Goal: Information Seeking & Learning: Learn about a topic

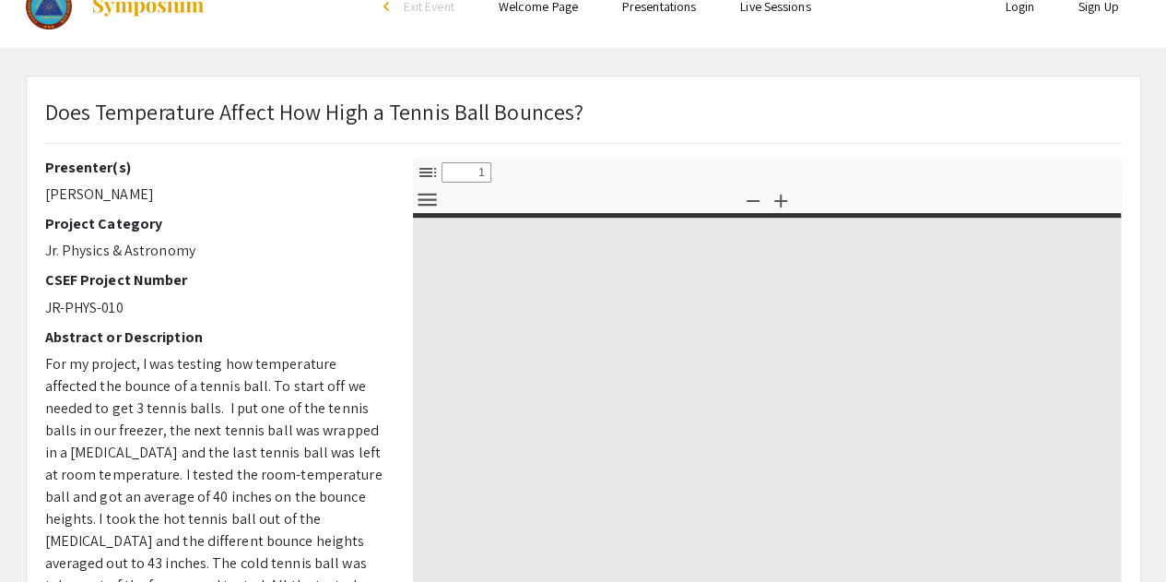
select select "custom"
type input "0"
select select "custom"
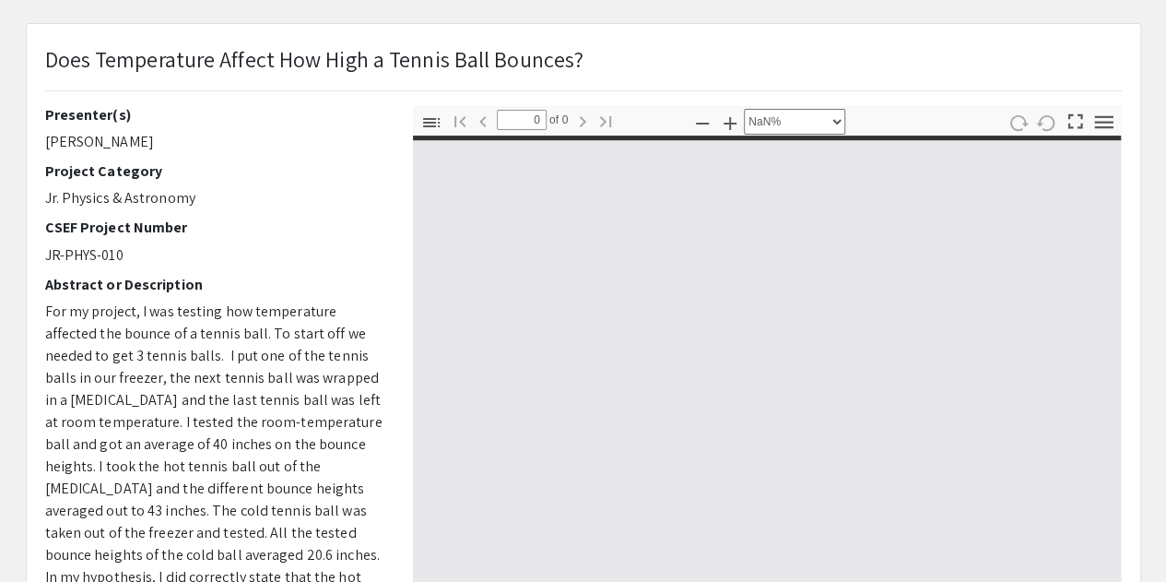
scroll to position [86, 0]
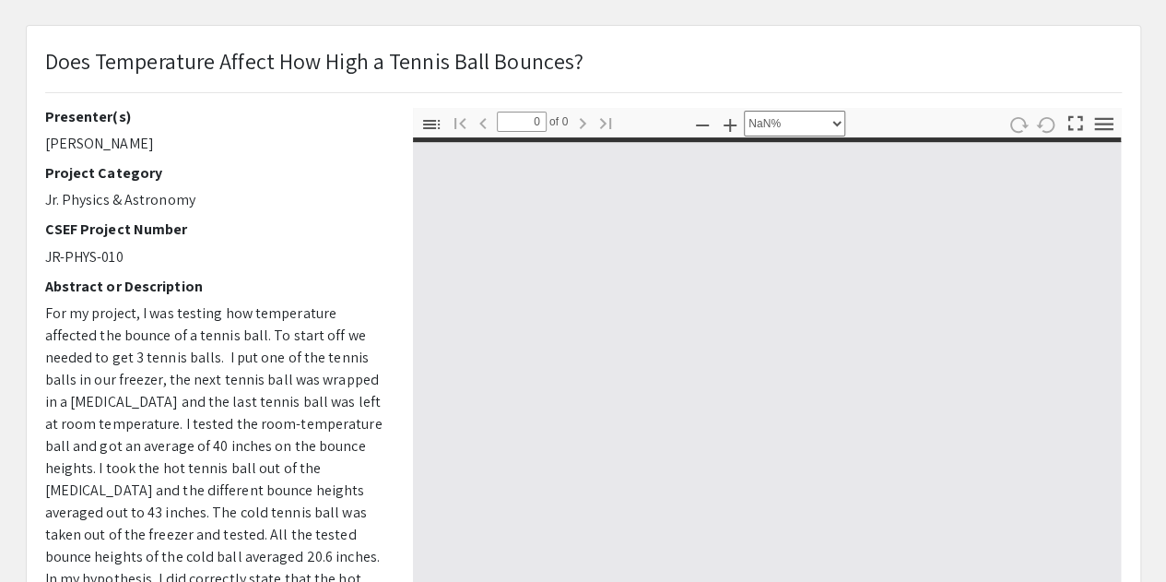
type input "1"
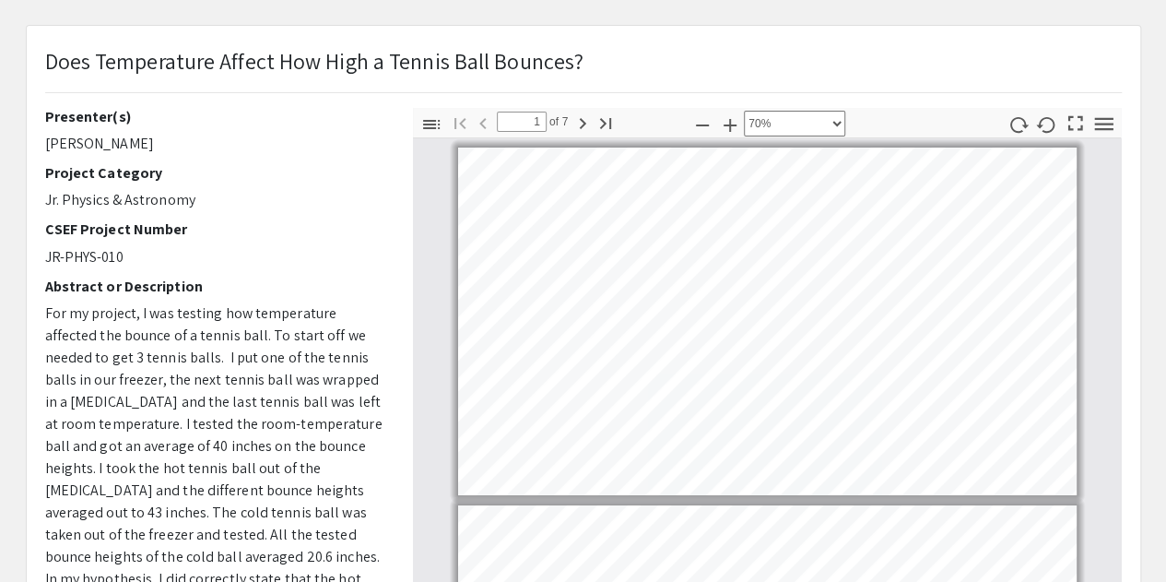
scroll to position [0, 0]
select select "custom"
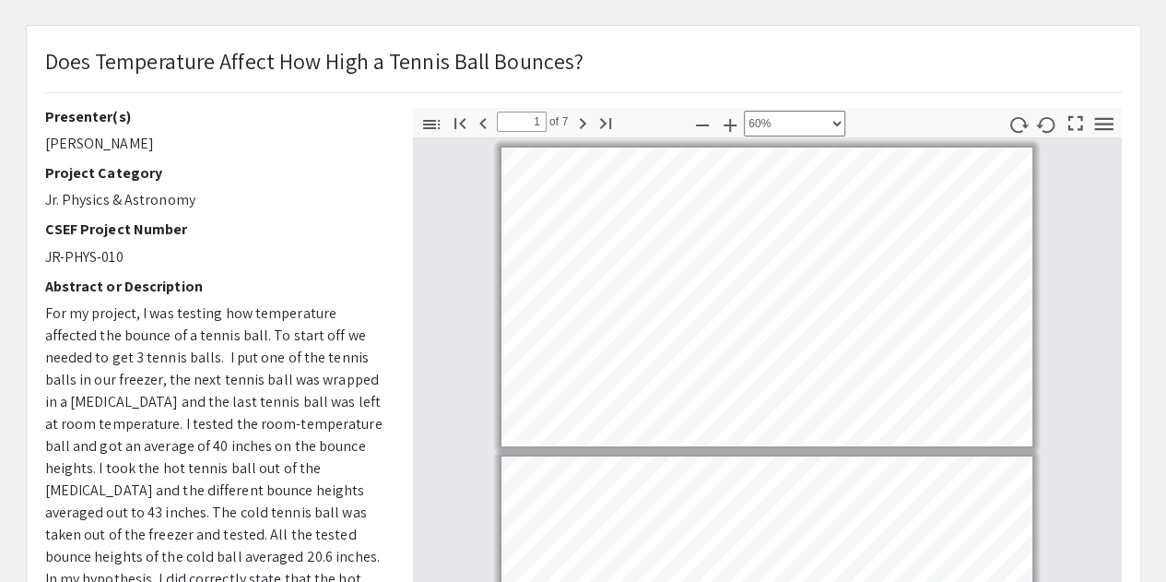
type input "2"
select select "custom"
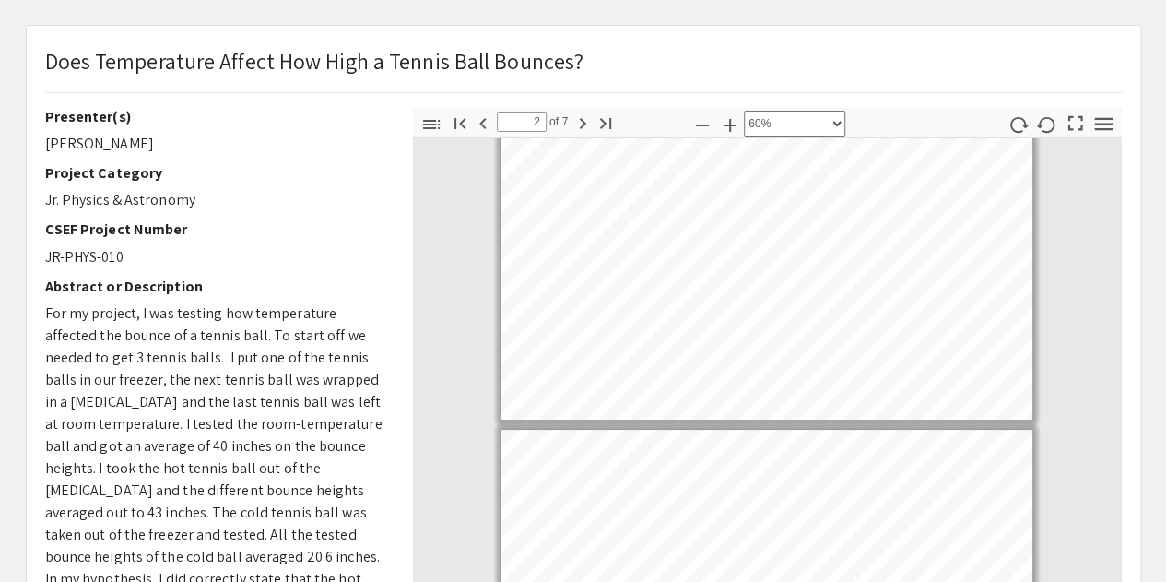
type input "3"
select select "custom"
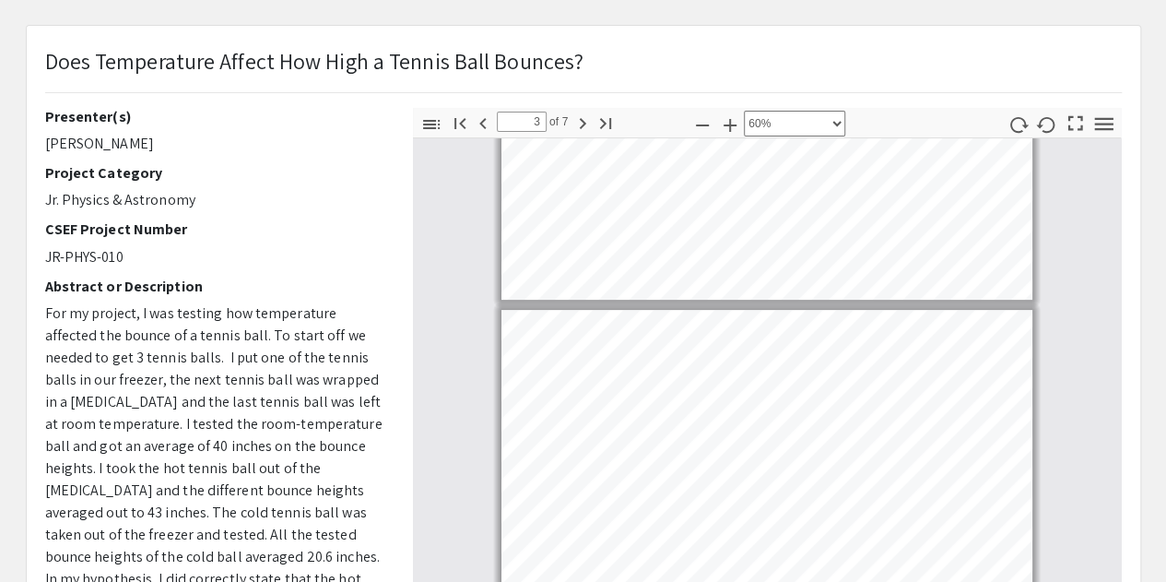
type input "4"
select select "custom"
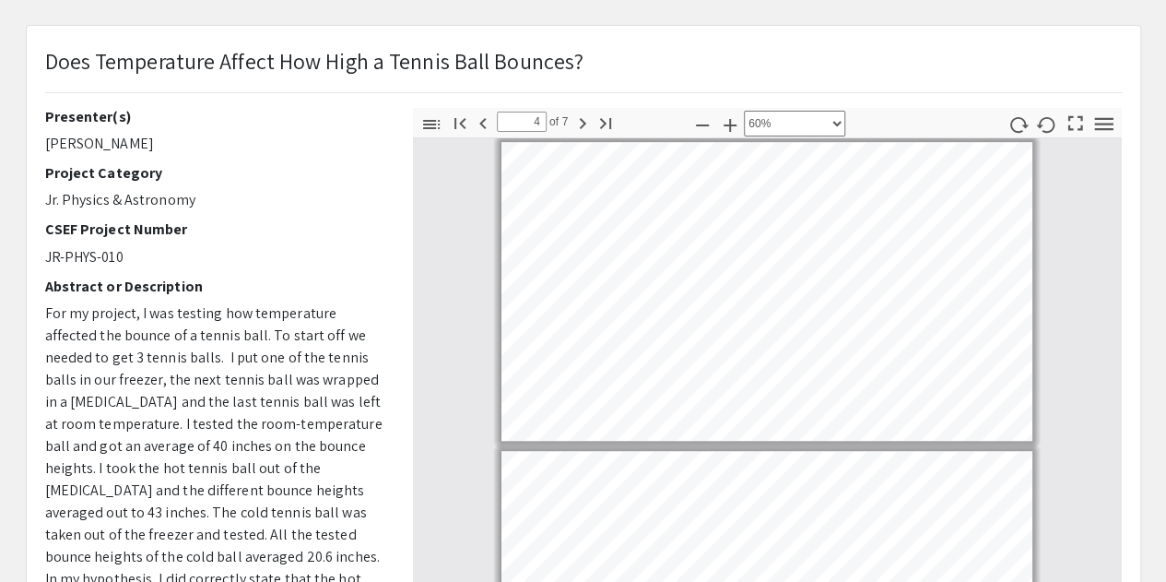
type input "5"
select select "custom"
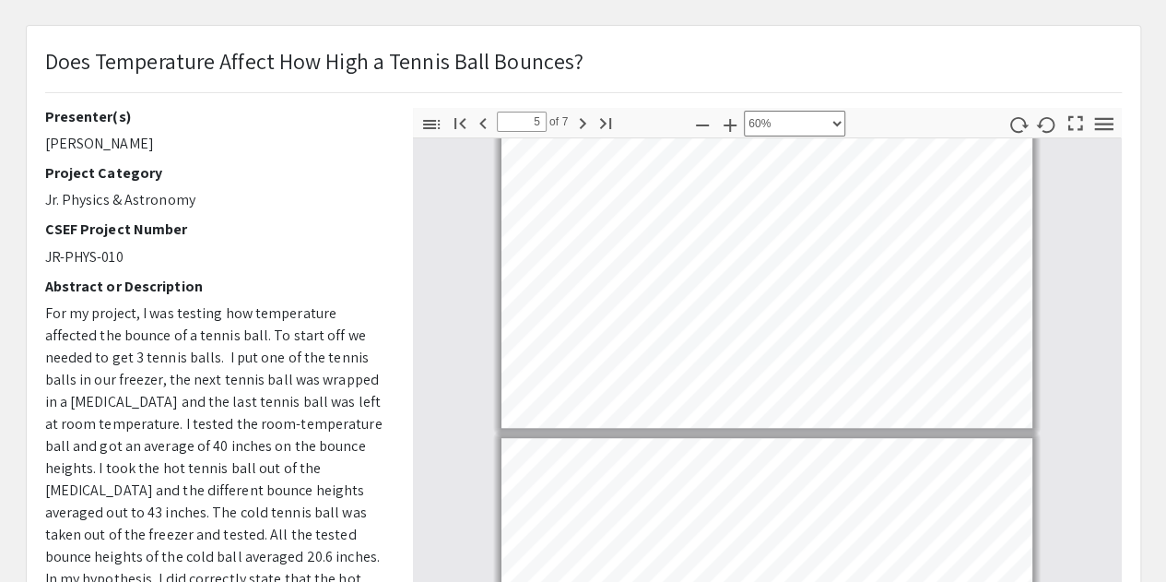
type input "4"
select select "custom"
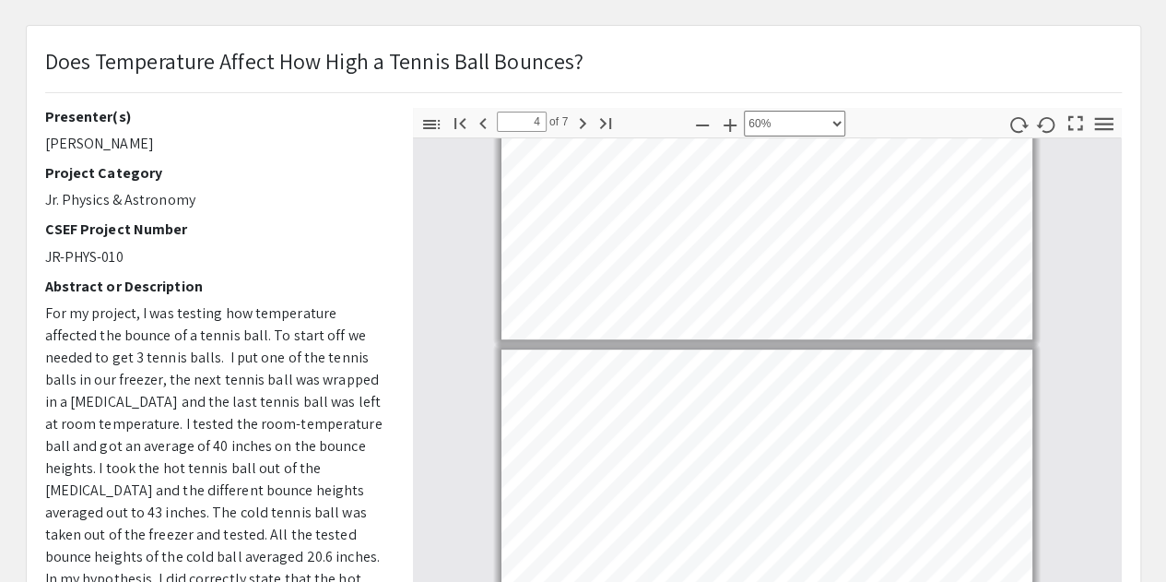
scroll to position [675, 0]
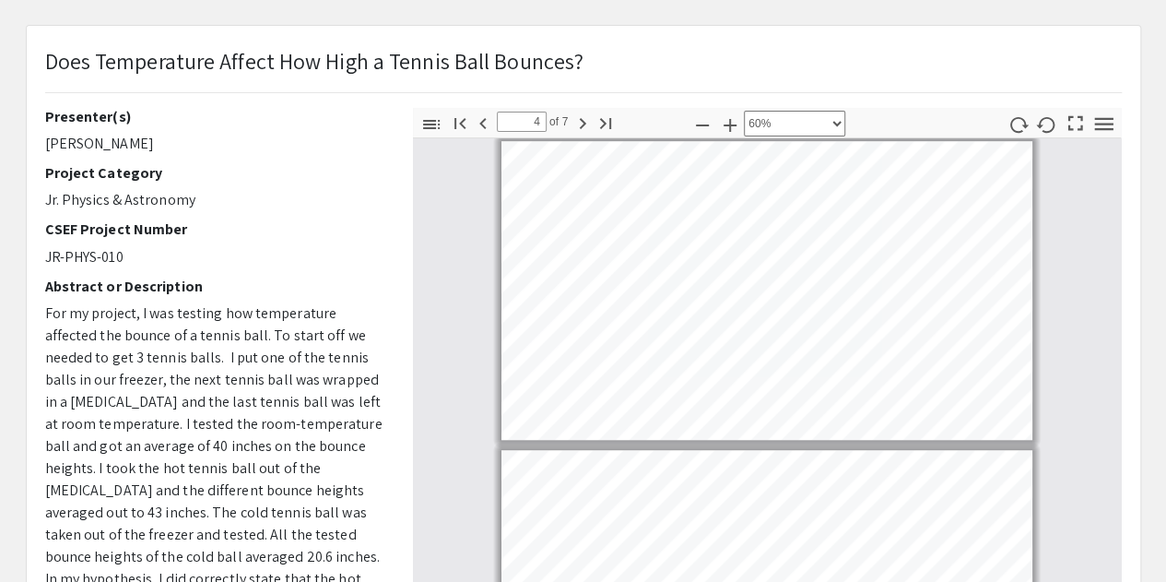
type input "5"
select select "custom"
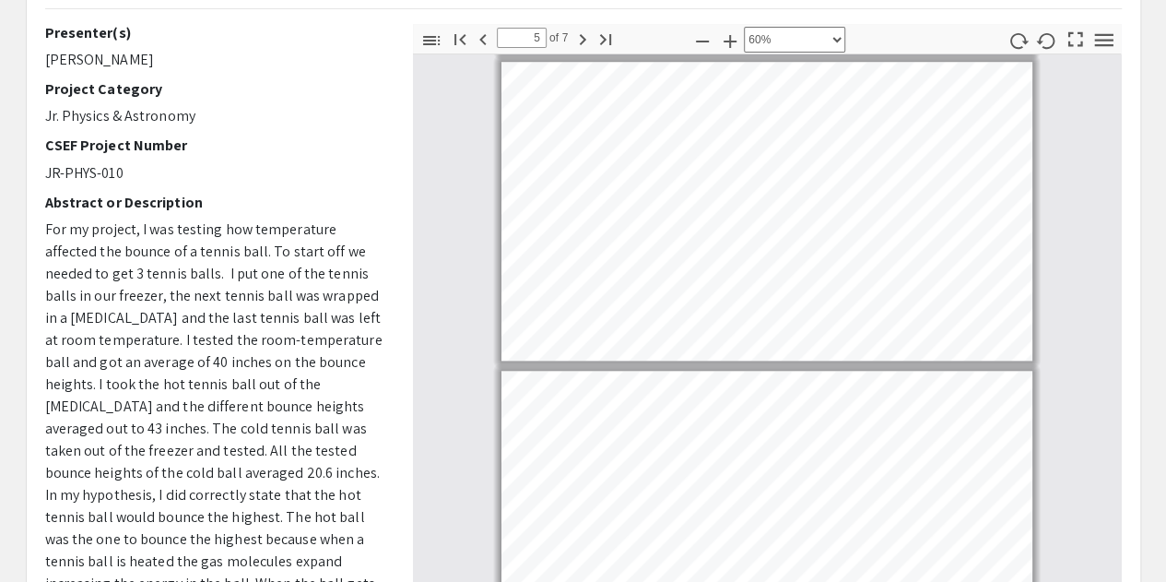
scroll to position [173, 0]
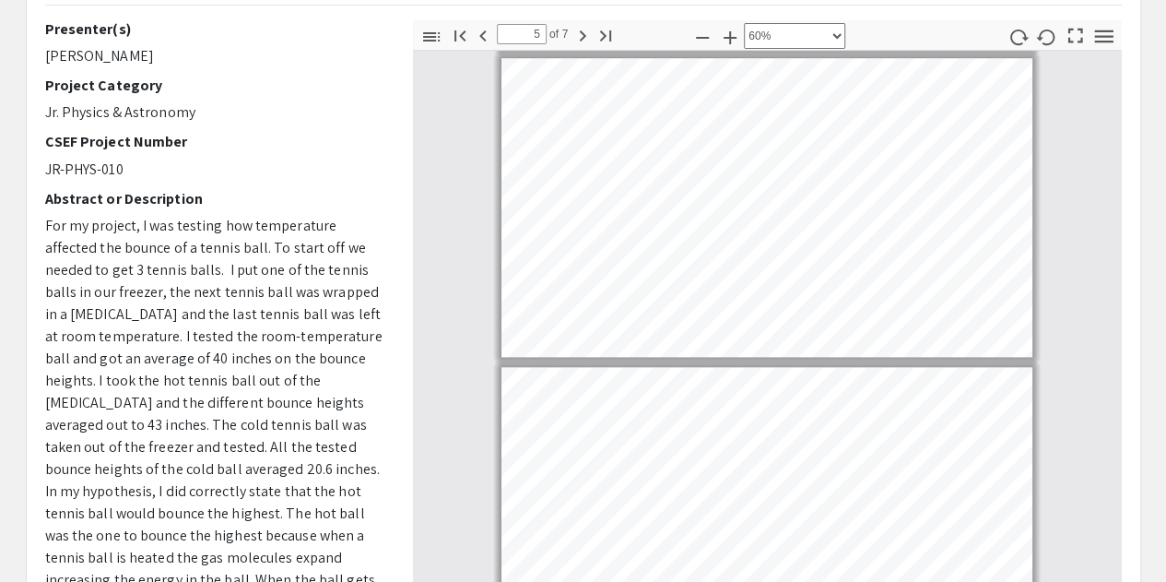
type input "6"
select select "custom"
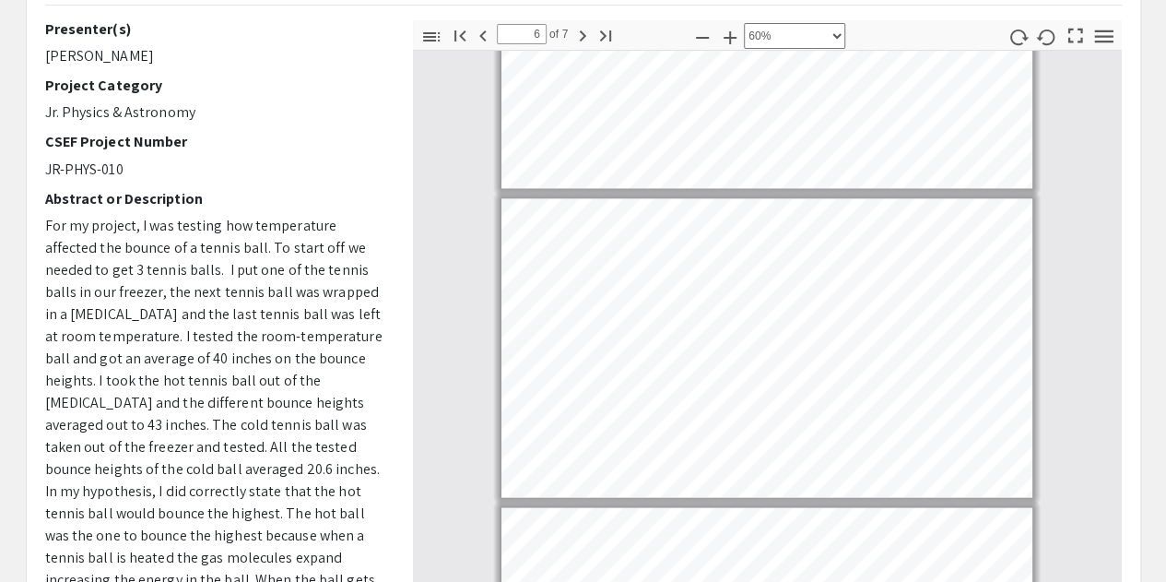
scroll to position [1405, 0]
type input "6"
select select "custom"
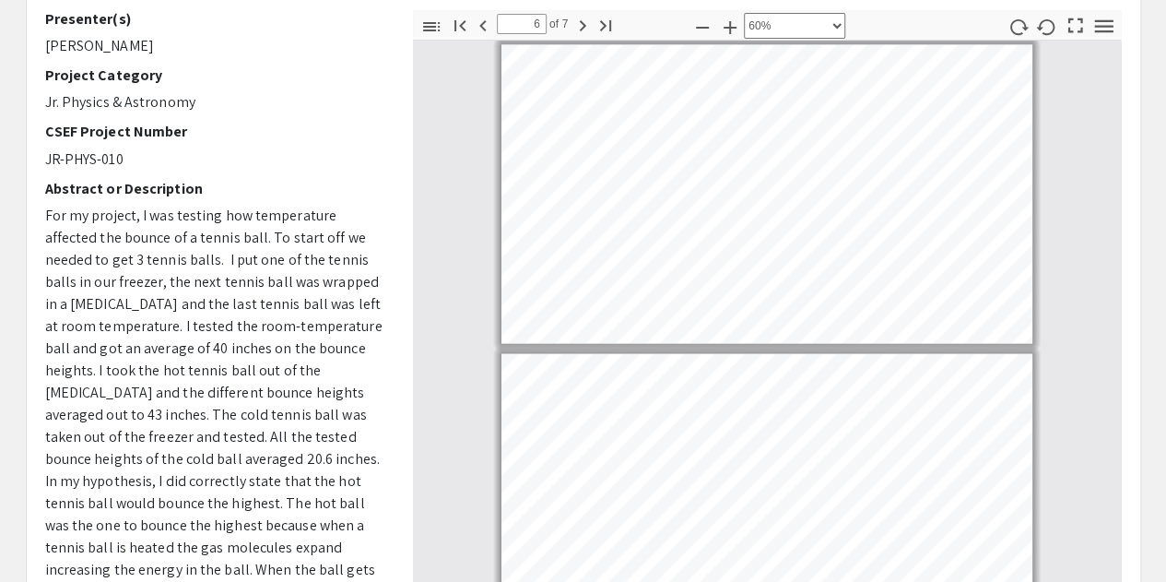
scroll to position [0, 0]
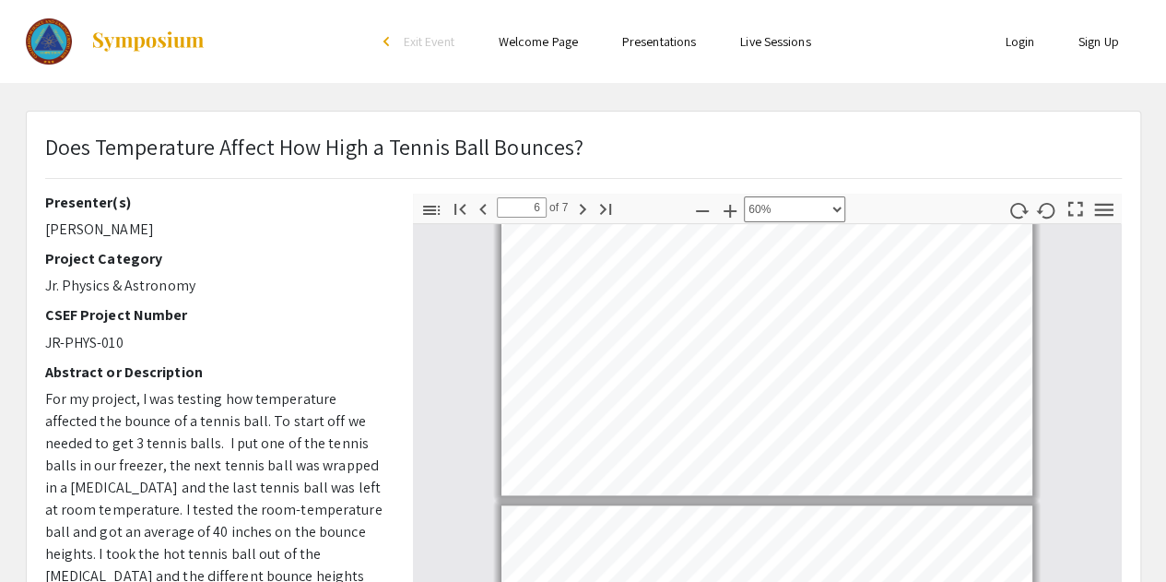
type input "5"
select select "custom"
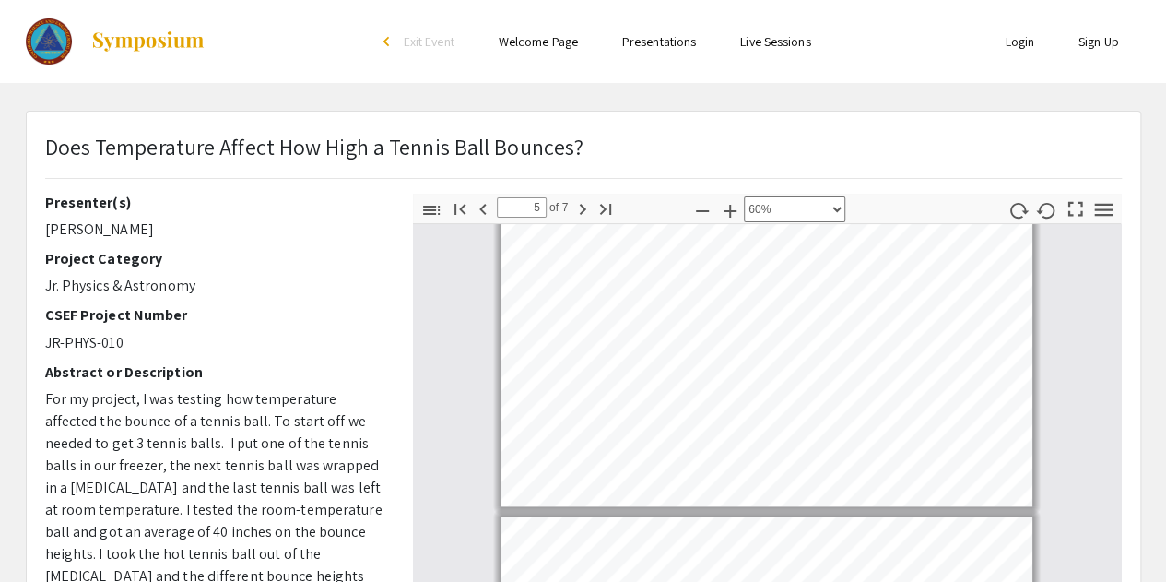
type input "6"
select select "custom"
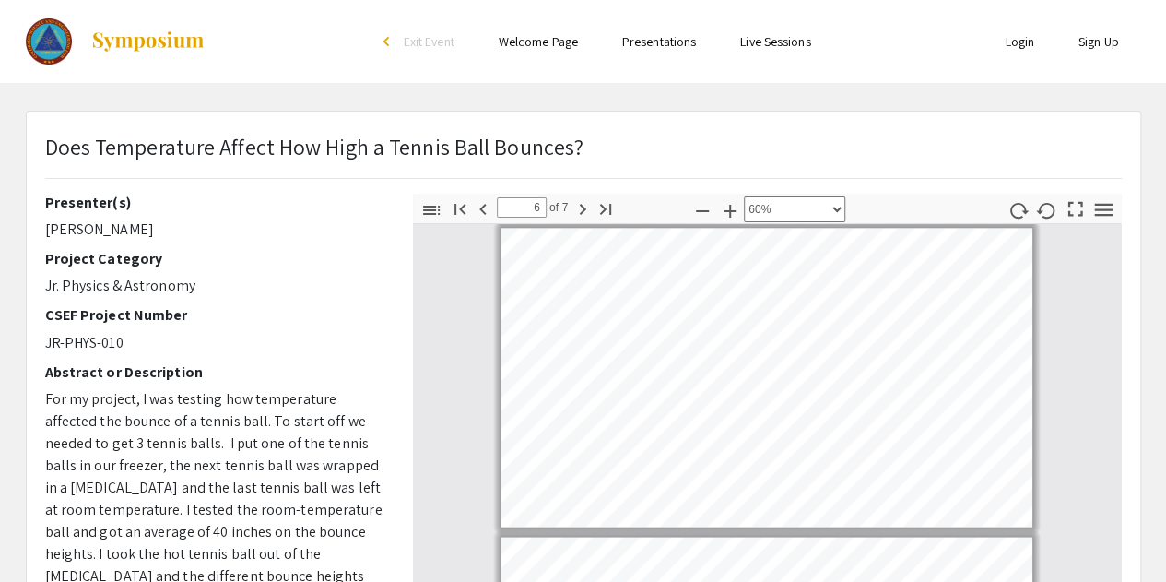
type input "5"
select select "custom"
type input "4"
select select "custom"
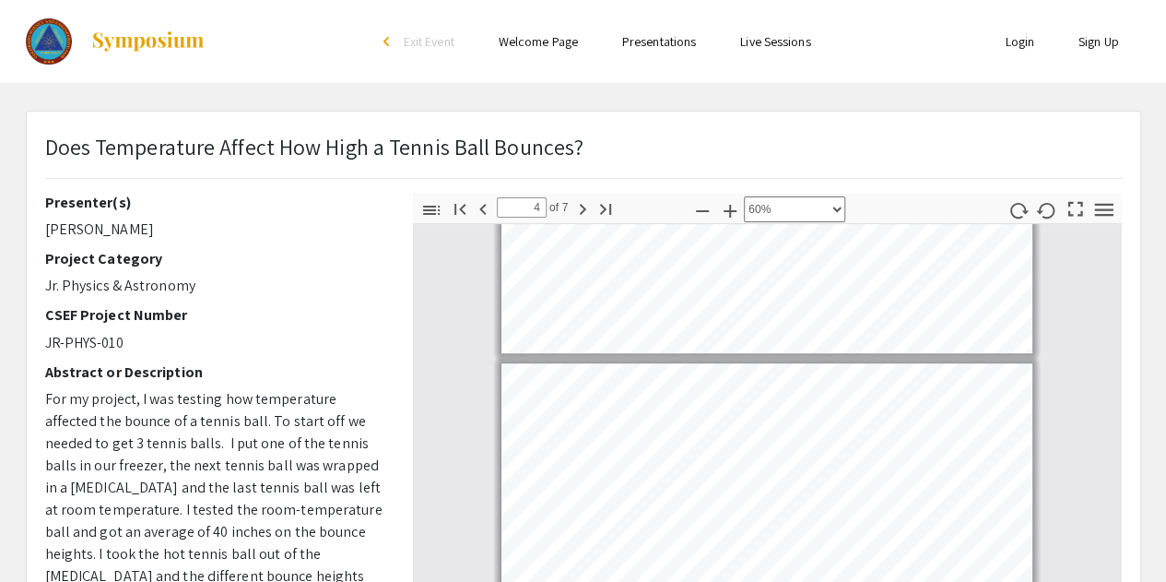
type input "3"
select select "custom"
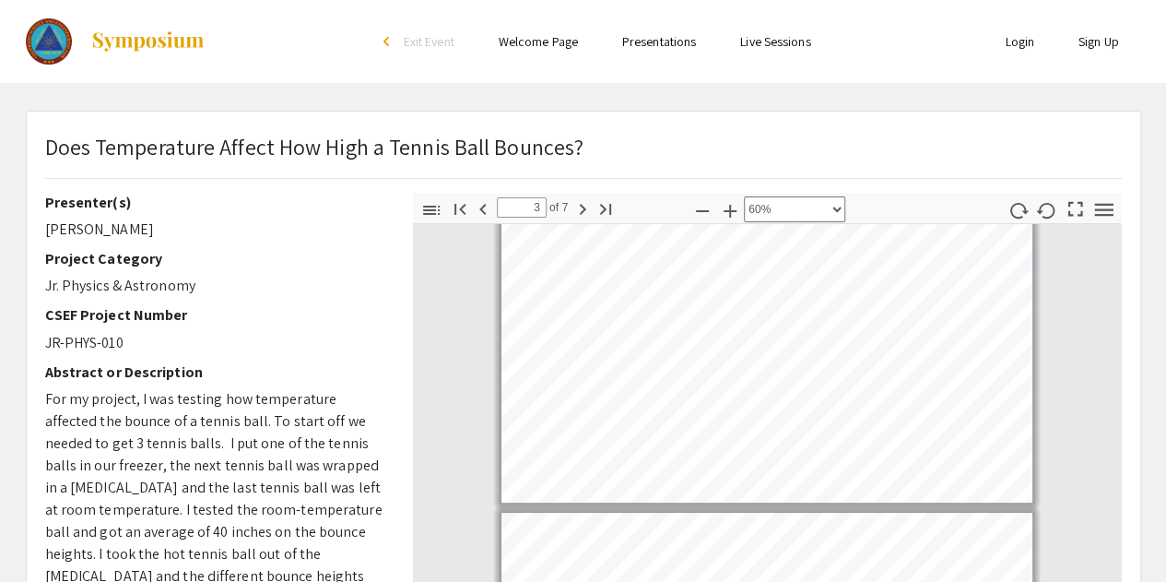
type input "2"
select select "custom"
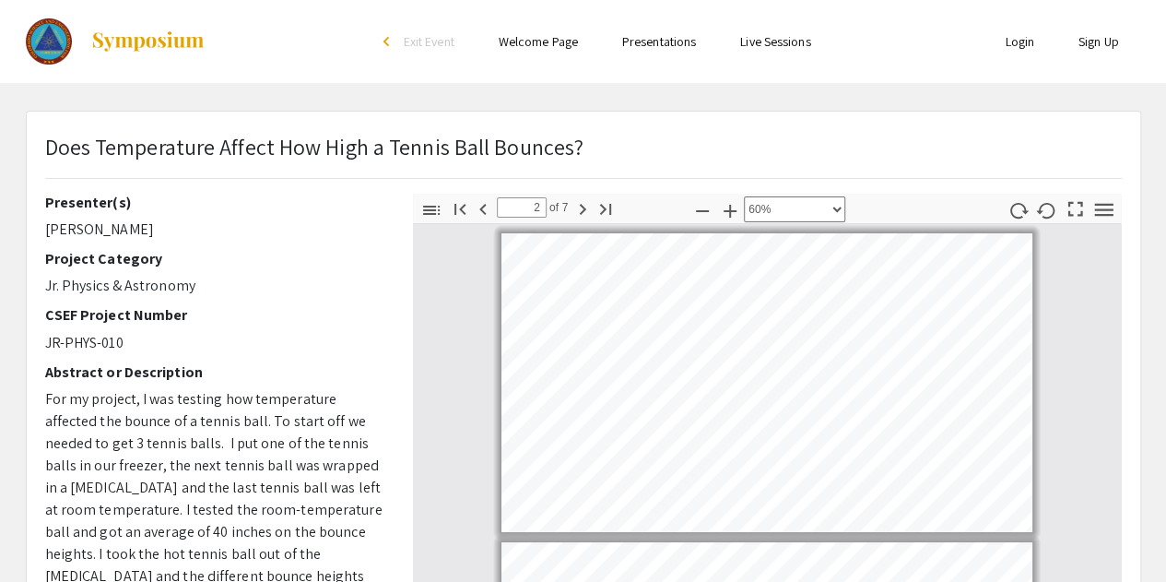
type input "1"
select select "custom"
